Goal: Communication & Community: Ask a question

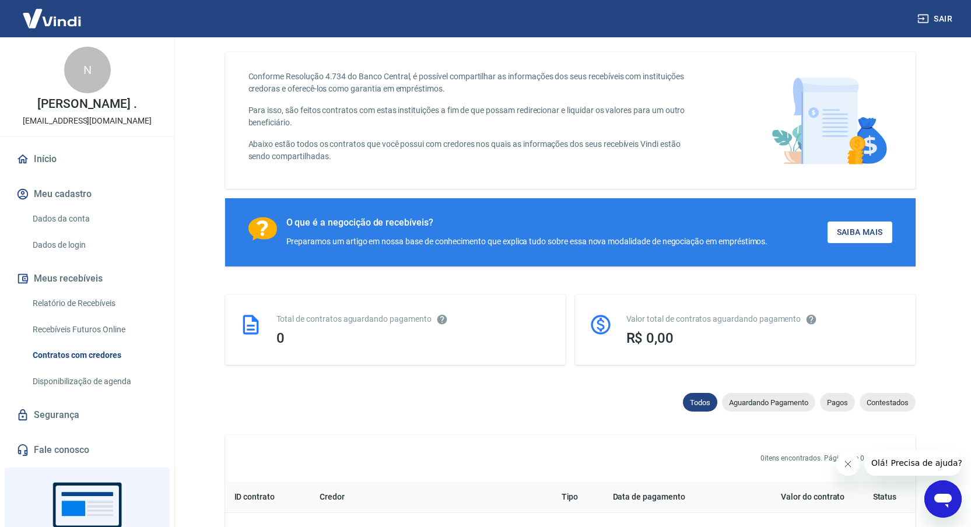
scroll to position [34, 0]
click at [58, 463] on link "Fale conosco" at bounding box center [87, 450] width 146 height 26
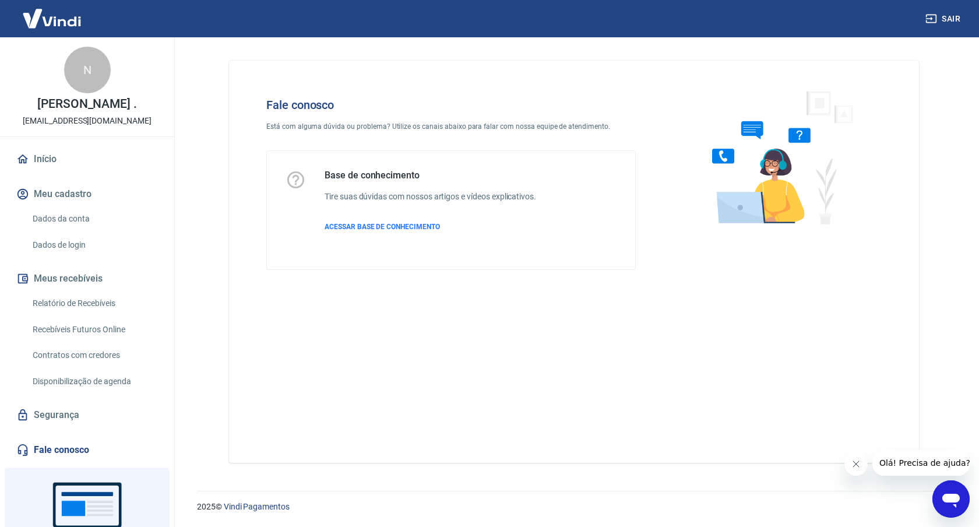
click at [75, 335] on link "Recebíveis Futuros Online" at bounding box center [94, 330] width 132 height 24
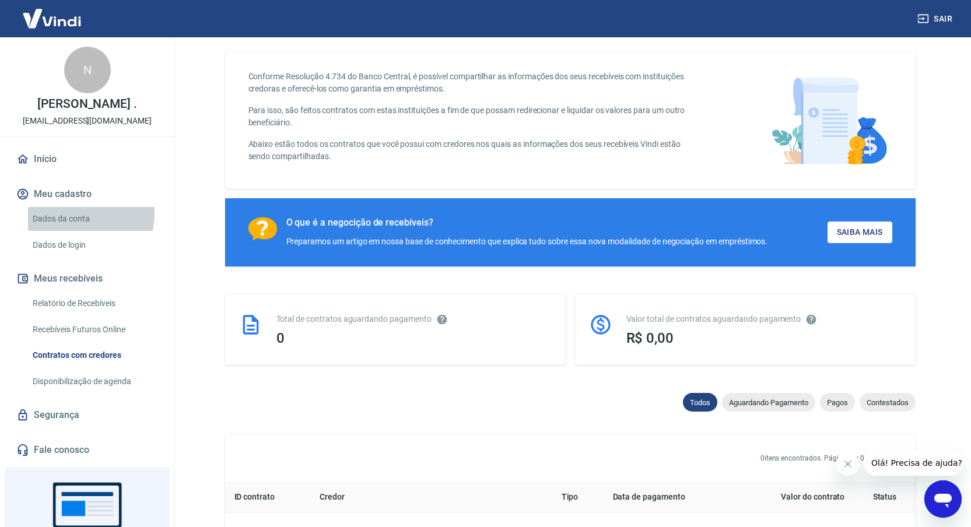
click at [80, 226] on link "Dados da conta" at bounding box center [94, 219] width 132 height 24
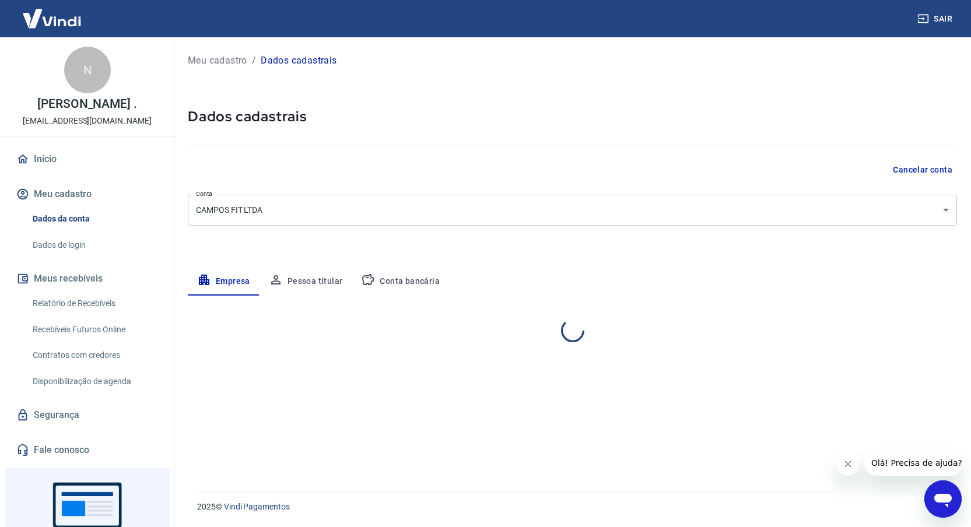
select select "GO"
select select "business"
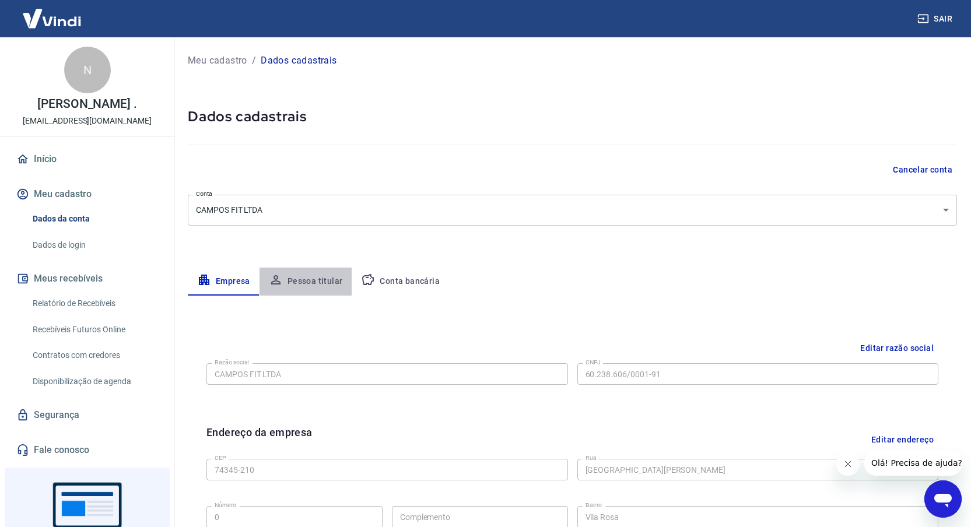
click at [322, 284] on button "Pessoa titular" at bounding box center [305, 282] width 93 height 28
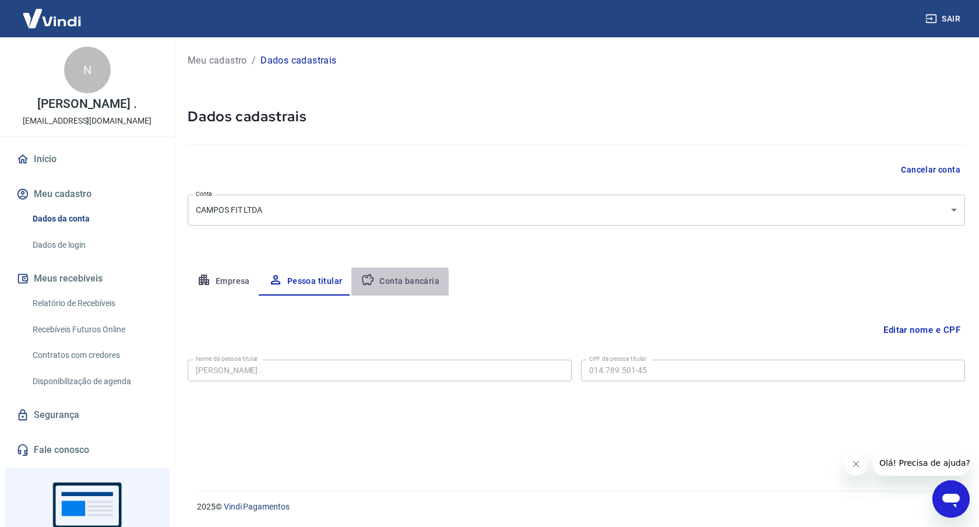
click at [386, 286] on button "Conta bancária" at bounding box center [400, 282] width 97 height 28
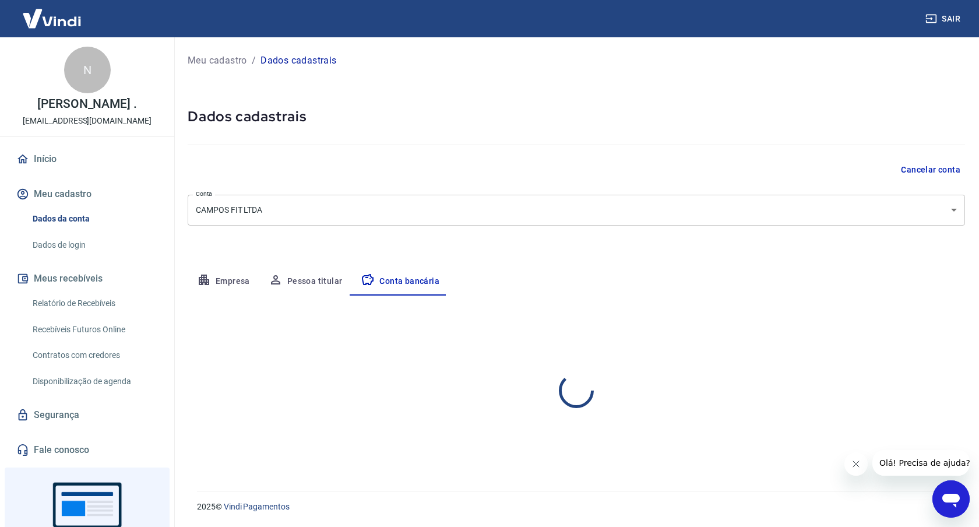
select select "1"
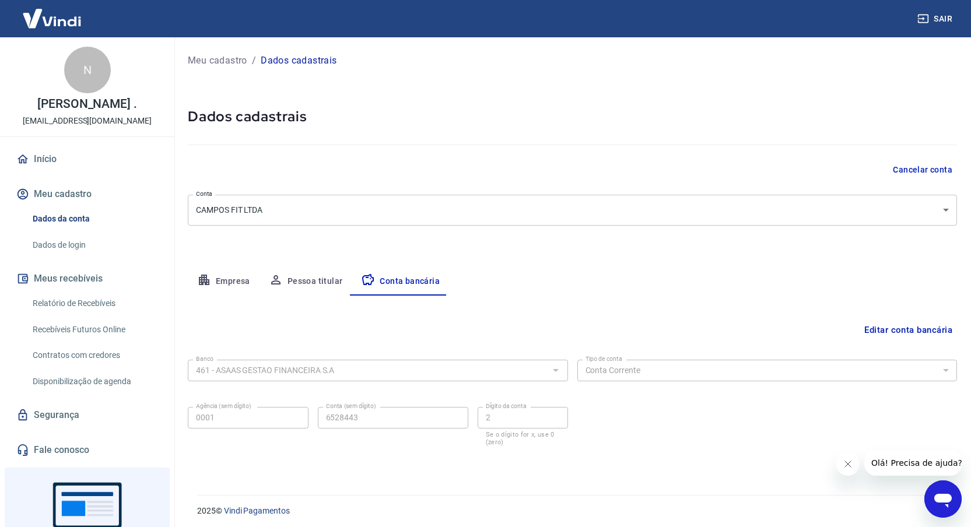
scroll to position [4, 0]
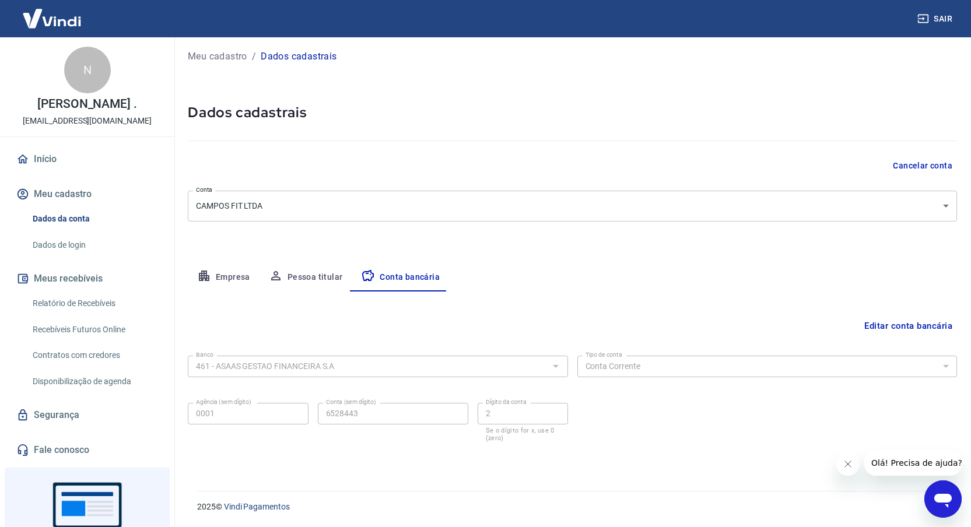
click at [189, 280] on button "Empresa" at bounding box center [224, 277] width 72 height 28
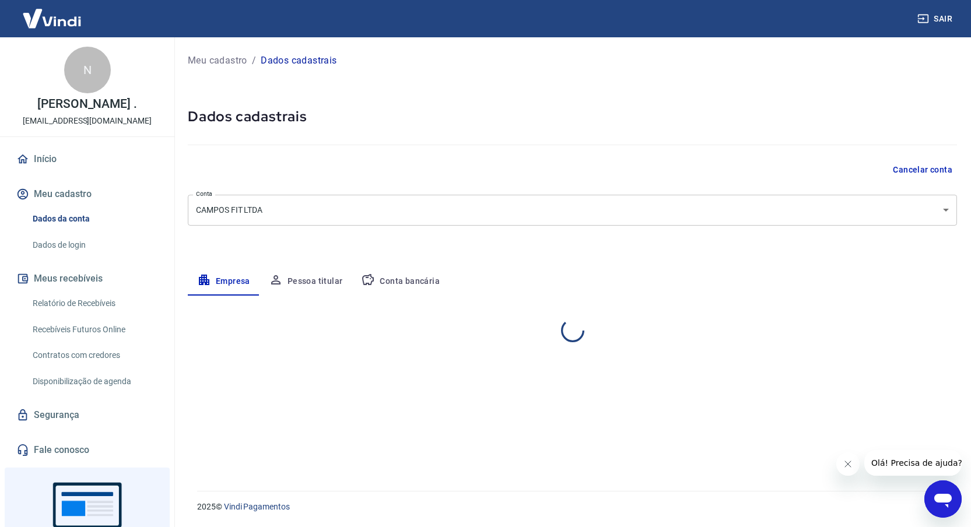
scroll to position [0, 0]
select select "GO"
select select "business"
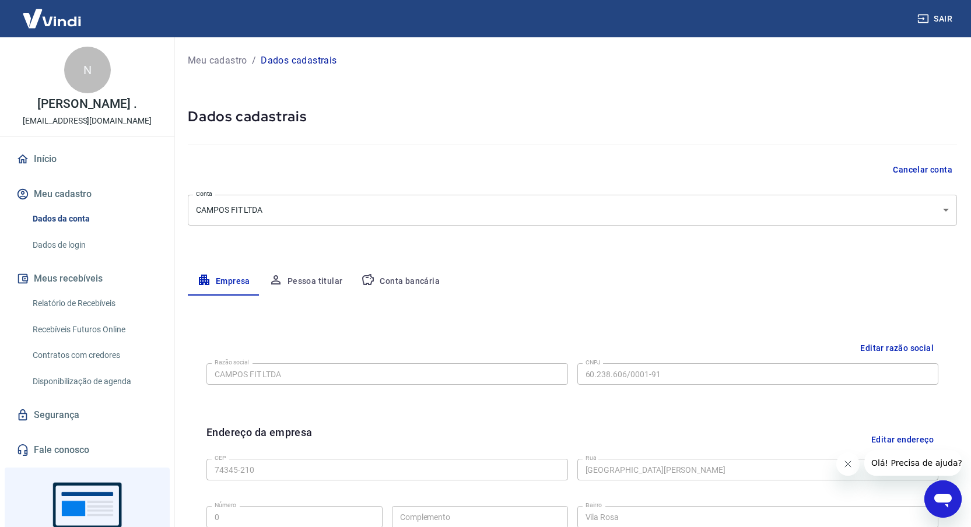
scroll to position [314, 0]
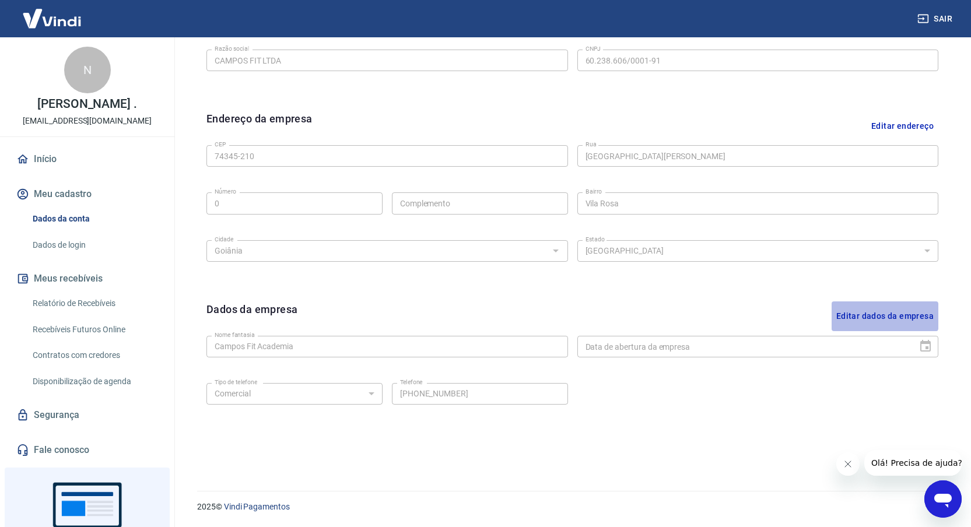
click at [869, 316] on button "Editar dados da empresa" at bounding box center [884, 316] width 107 height 30
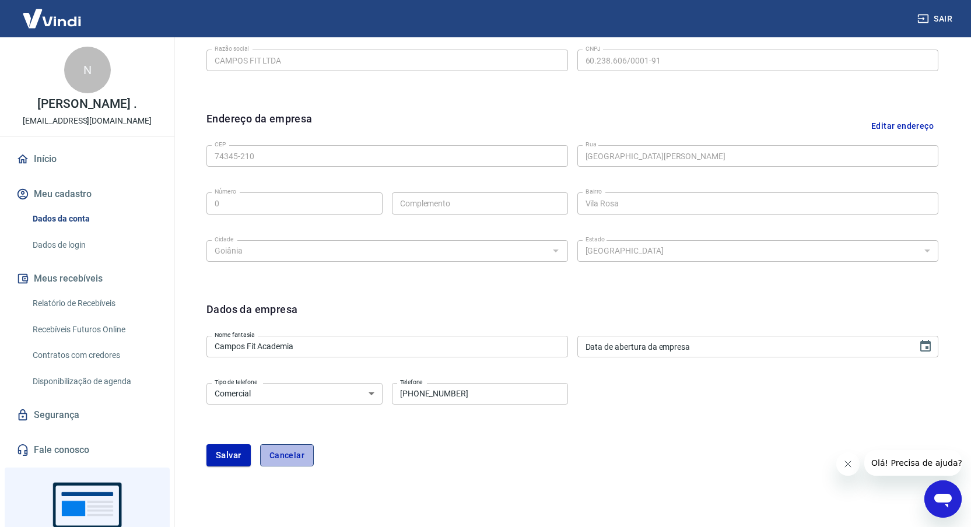
click at [302, 453] on button "Cancelar" at bounding box center [287, 455] width 54 height 22
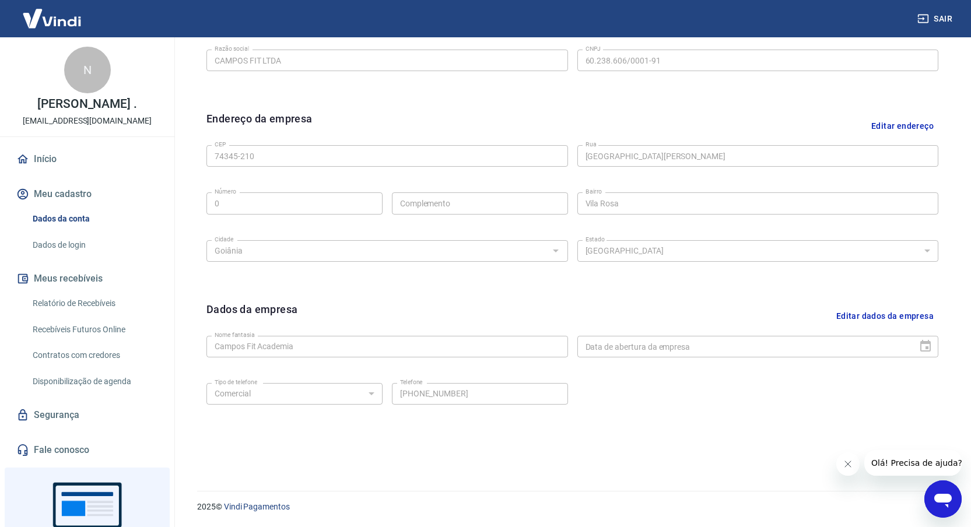
click at [938, 501] on icon "Abrir janela de mensagens" at bounding box center [942, 501] width 17 height 14
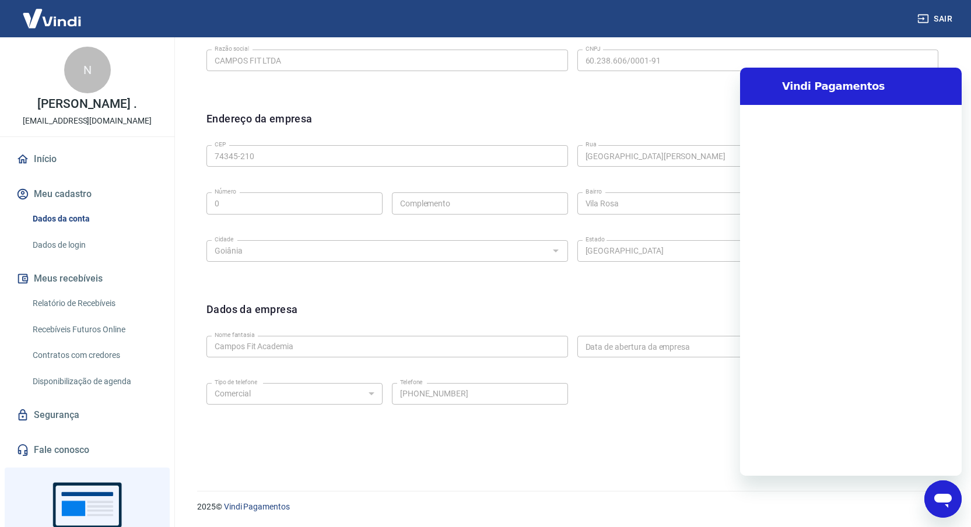
scroll to position [0, 0]
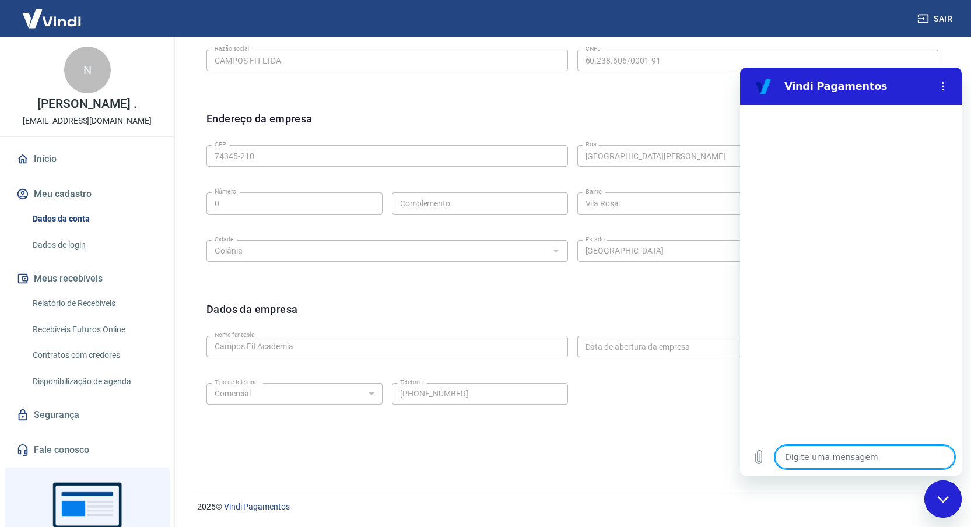
type textarea "f"
type textarea "x"
type textarea "fa"
type textarea "x"
type textarea "fal"
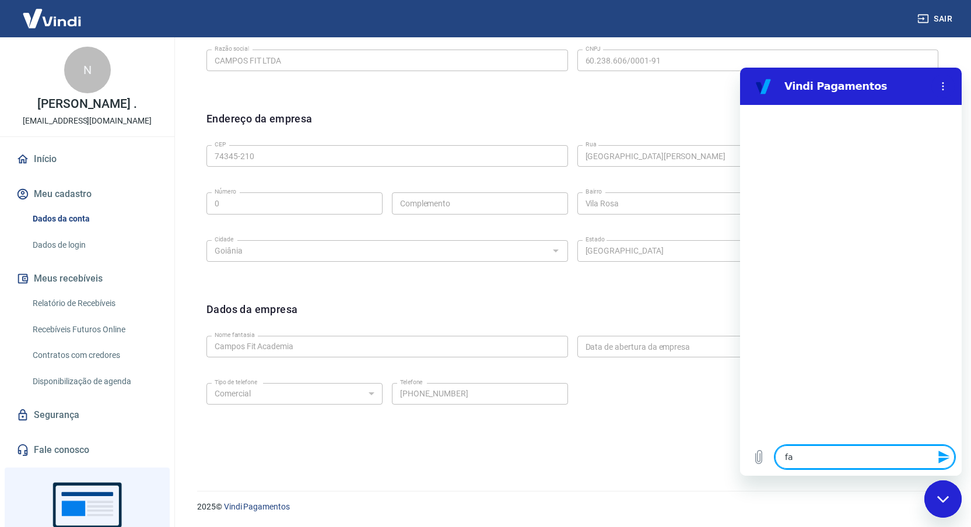
type textarea "x"
type textarea "fala"
type textarea "x"
type textarea "falar"
type textarea "x"
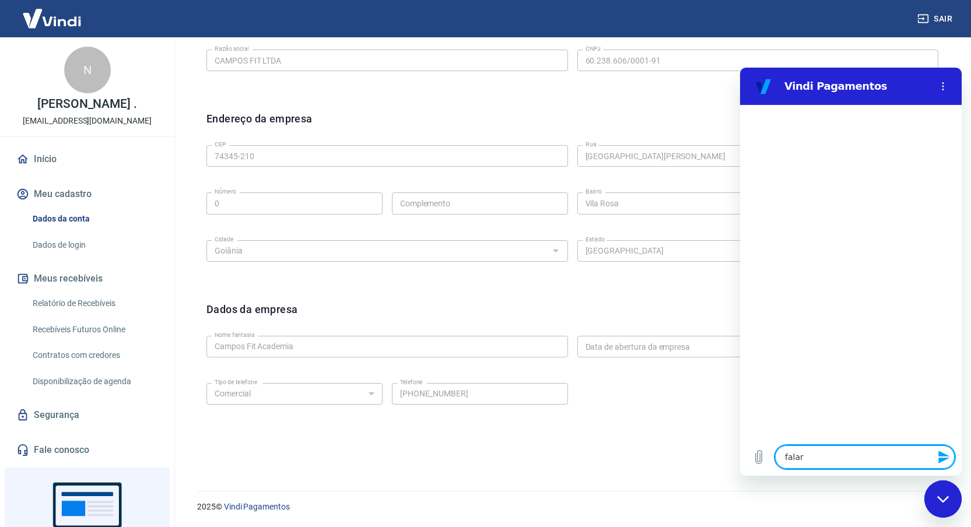
type textarea "falar"
type textarea "x"
type textarea "falar c"
type textarea "x"
type textarea "falar co"
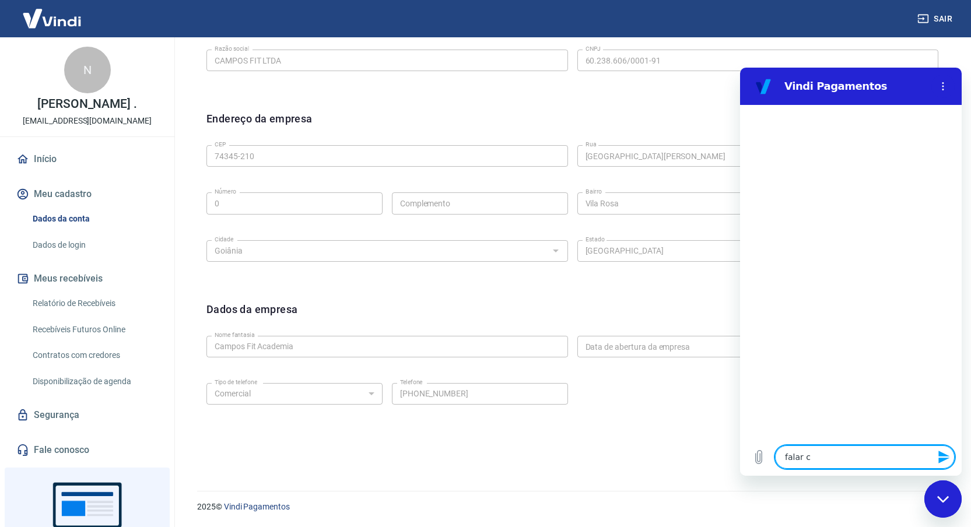
type textarea "x"
type textarea "falar com"
type textarea "x"
type textarea "falar com"
type textarea "x"
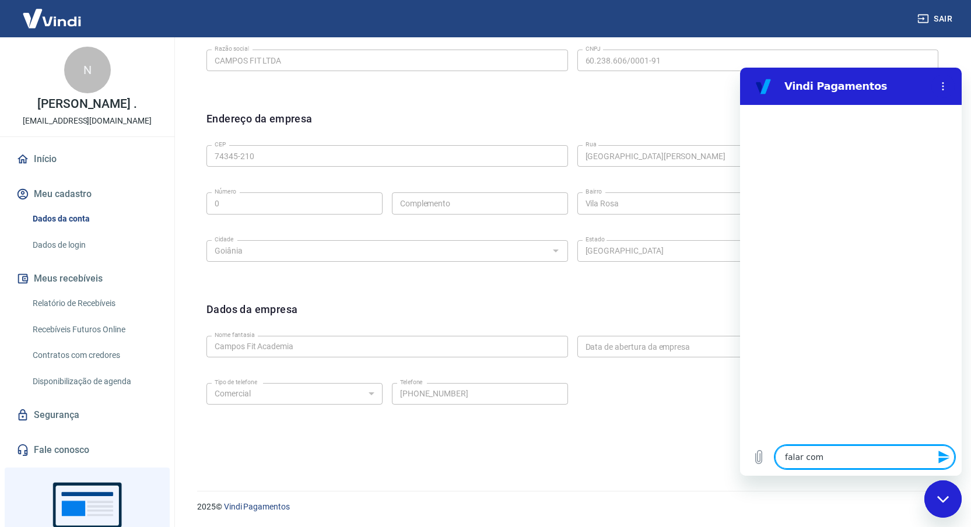
type textarea "falar com a"
type textarea "x"
type textarea "falar com at"
type textarea "x"
type textarea "falar com ate"
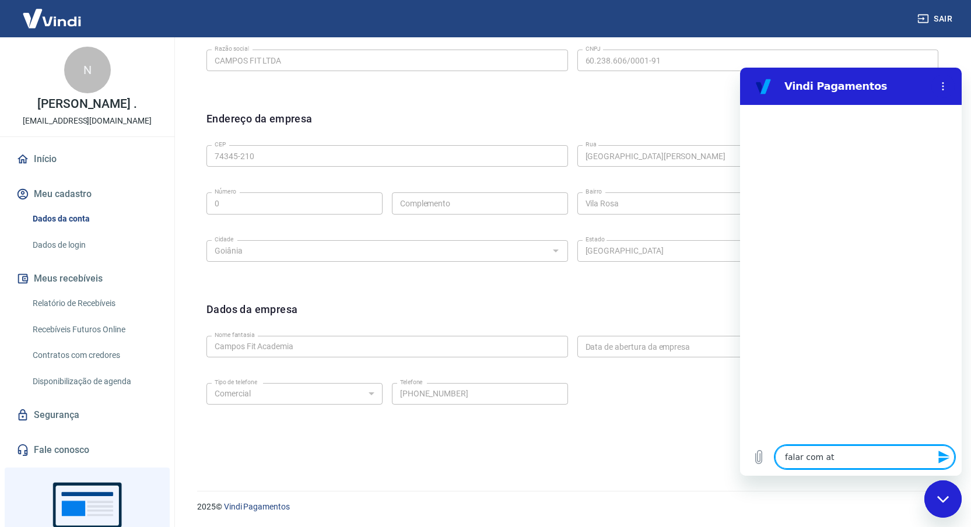
type textarea "x"
type textarea "falar com aten"
type textarea "x"
type textarea "falar com atend"
type textarea "x"
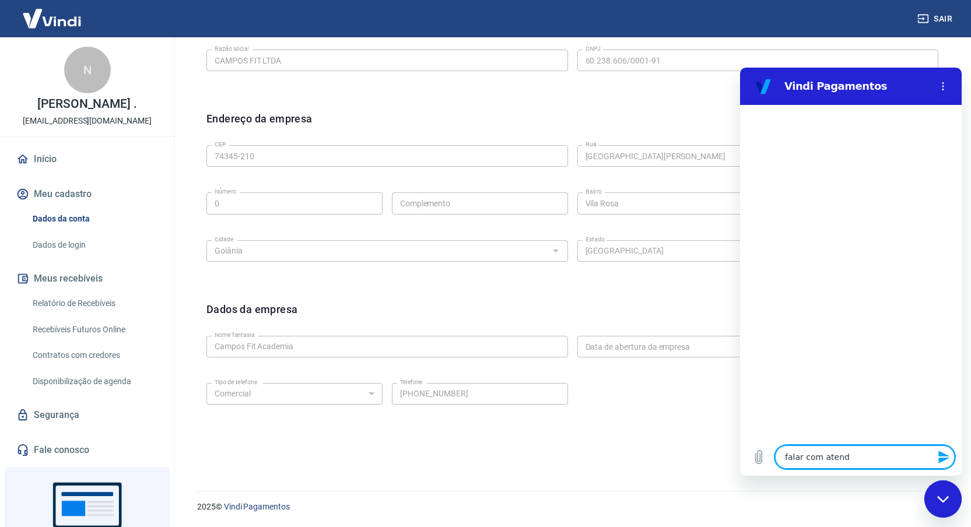
type textarea "falar com atende"
type textarea "x"
type textarea "falar com atenden"
type textarea "x"
type textarea "falar com atendent"
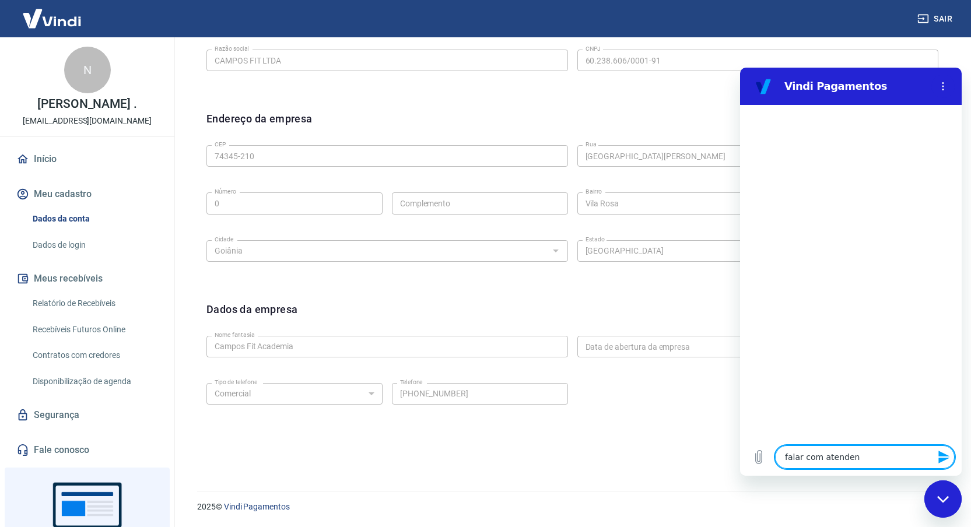
type textarea "x"
type textarea "falar com atendente"
type textarea "x"
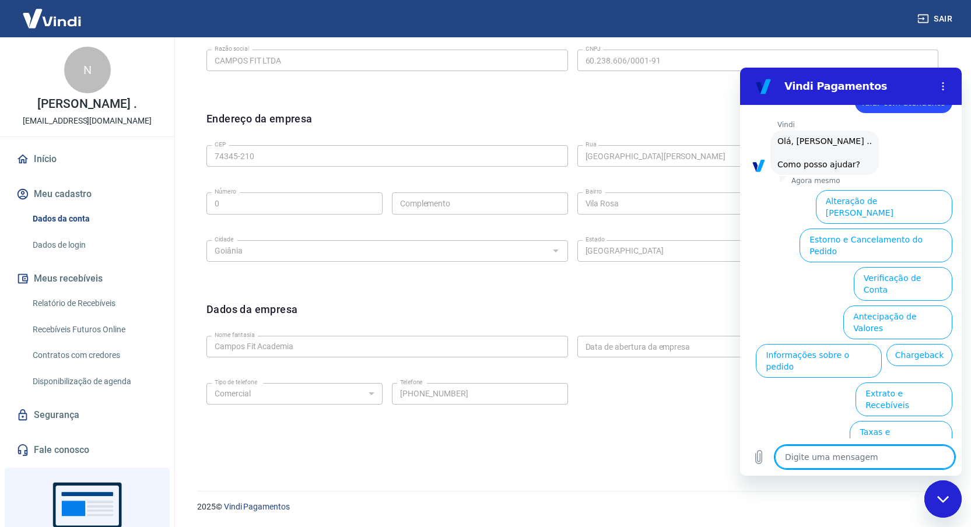
scroll to position [39, 0]
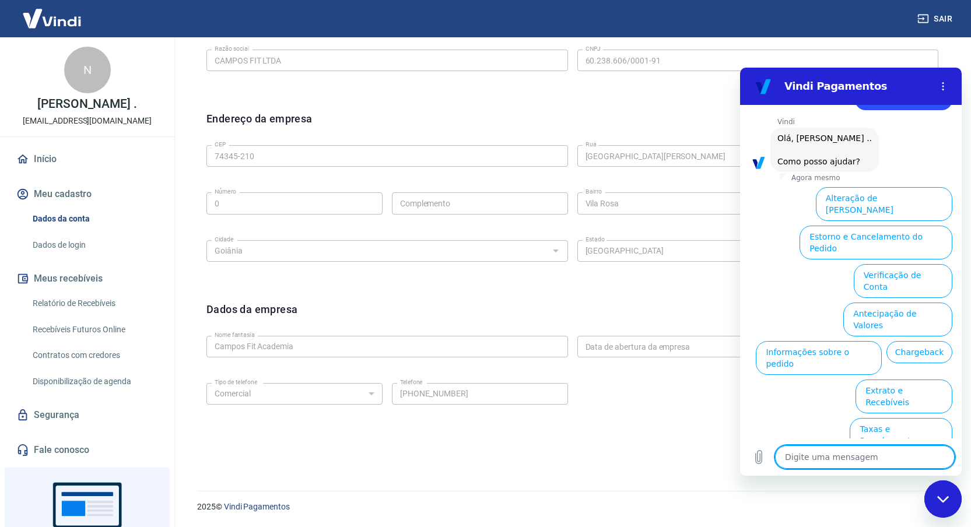
type textarea "f"
type textarea "x"
type textarea "fa"
type textarea "x"
type textarea "fal"
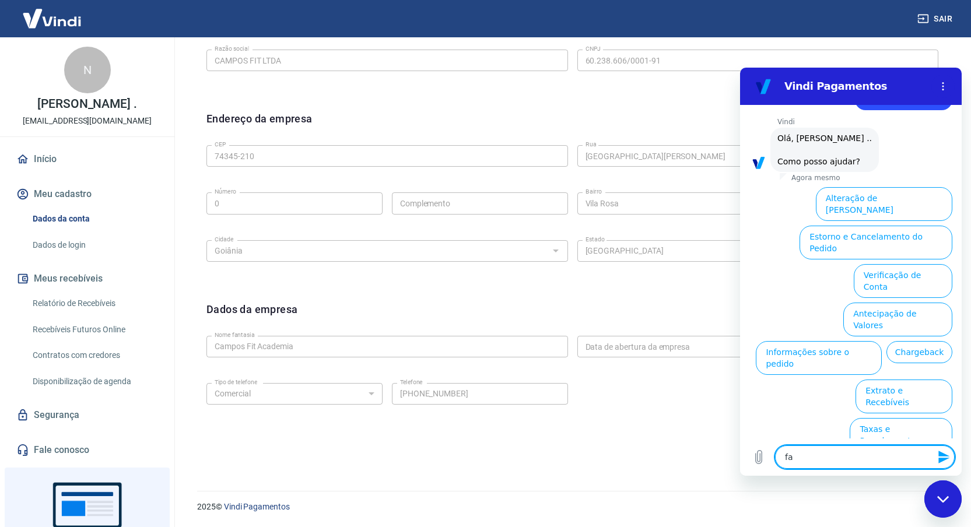
type textarea "x"
type textarea "fala"
type textarea "x"
type textarea "falar"
type textarea "x"
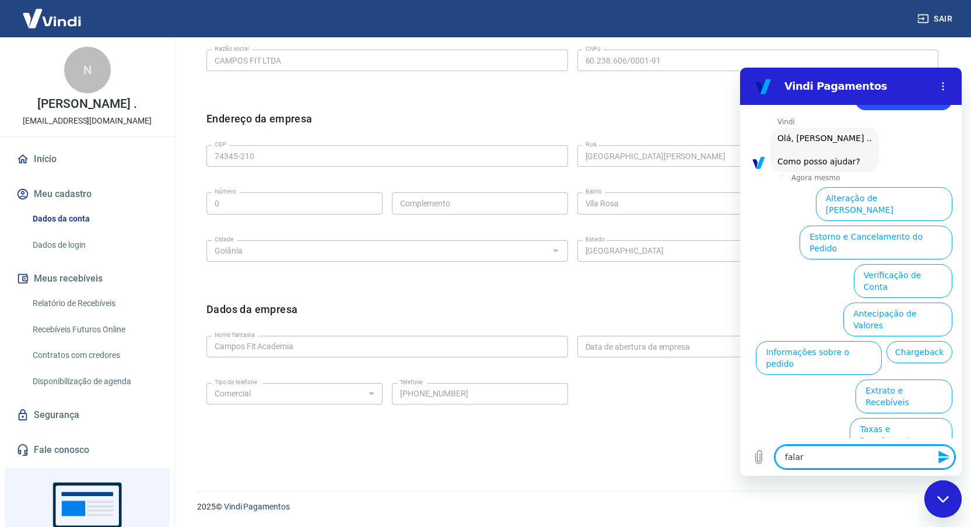
type textarea "falar"
type textarea "x"
type textarea "falar c"
type textarea "x"
type textarea "falar co"
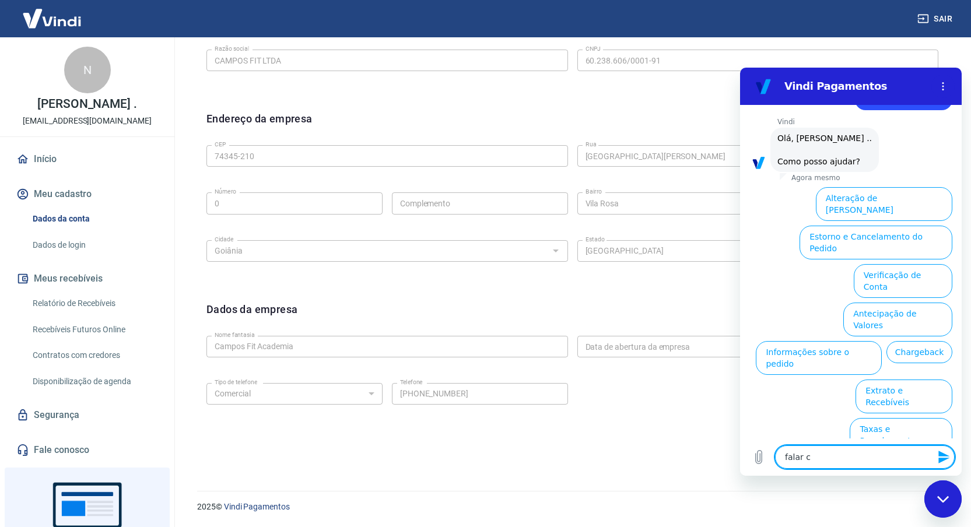
type textarea "x"
type textarea "falar com"
type textarea "x"
type textarea "falar com"
type textarea "x"
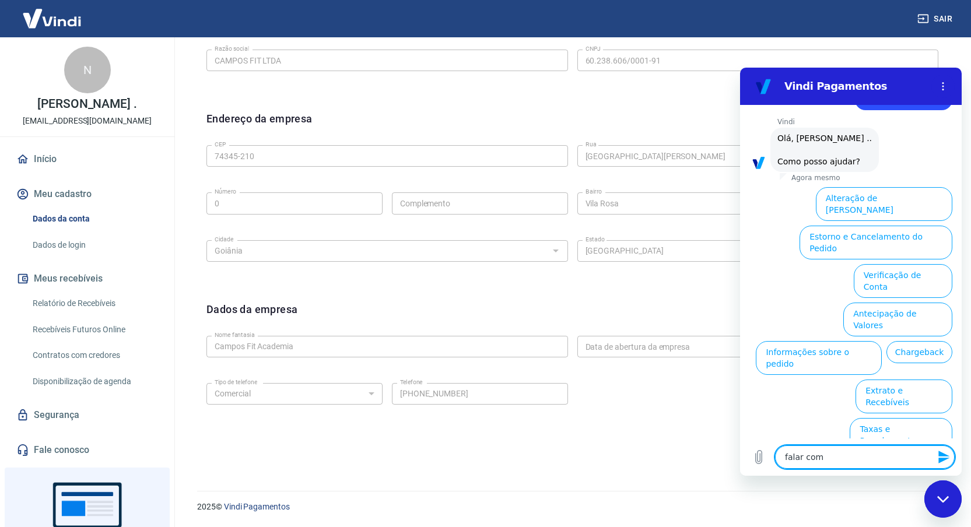
type textarea "falar com a"
type textarea "x"
type textarea "falar com at"
type textarea "x"
type textarea "falar com ate"
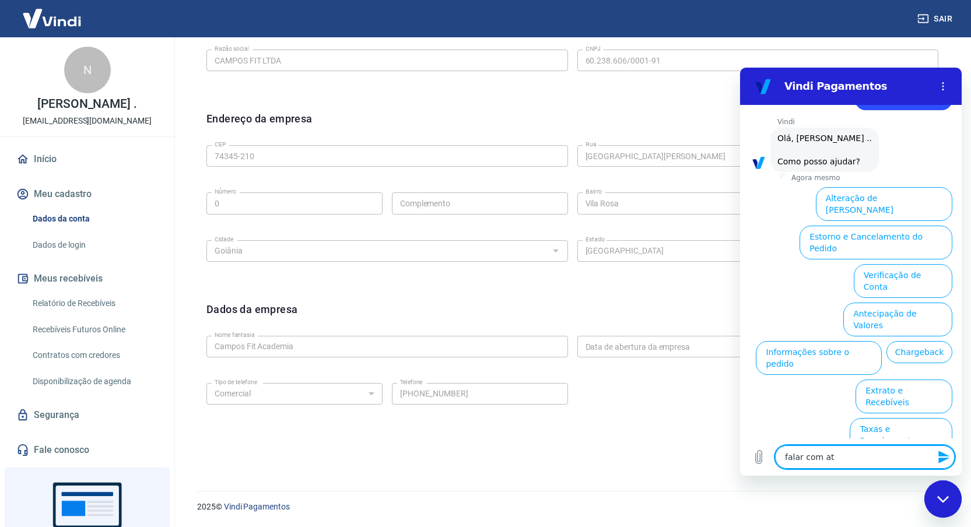
type textarea "x"
type textarea "falar com aten"
type textarea "x"
type textarea "falar com atend"
type textarea "x"
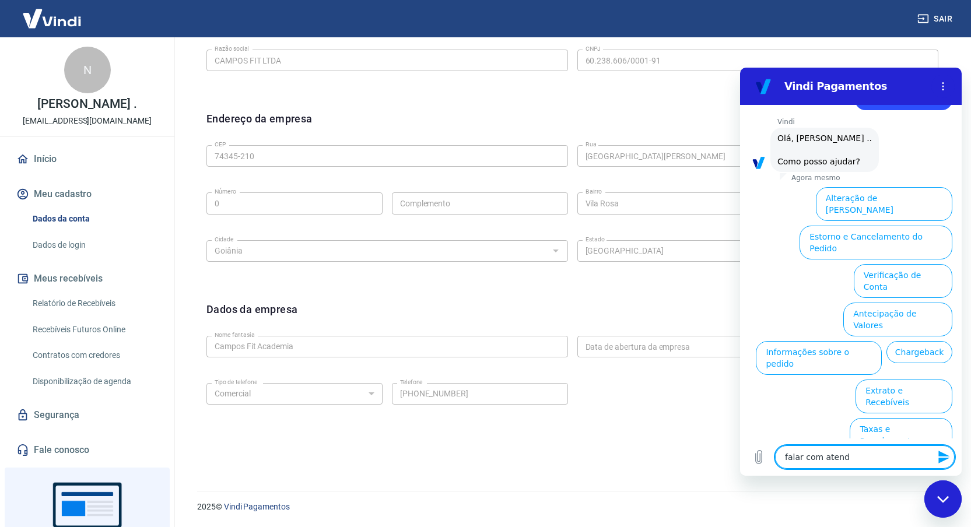
type textarea "falar com atende"
type textarea "x"
type textarea "falar com atenden"
type textarea "x"
type textarea "falar com atendent"
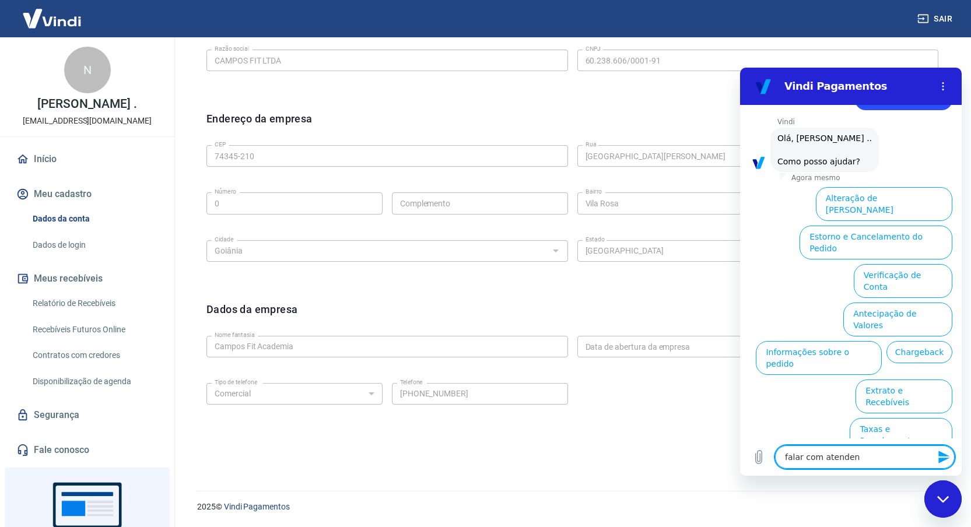
type textarea "x"
type textarea "falar com atendente"
type textarea "x"
type textarea "falar com atendente"
